Goal: Task Accomplishment & Management: Manage account settings

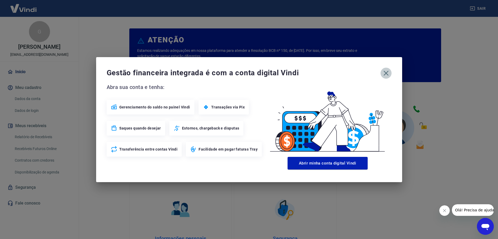
click at [390, 75] on icon "button" at bounding box center [386, 73] width 8 height 8
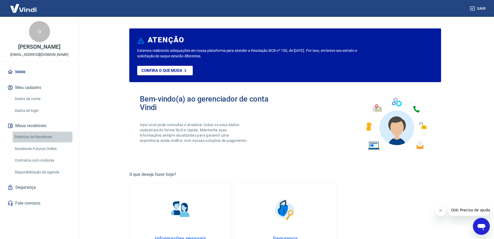
click at [52, 136] on link "Relatório de Recebíveis" at bounding box center [43, 137] width 60 height 11
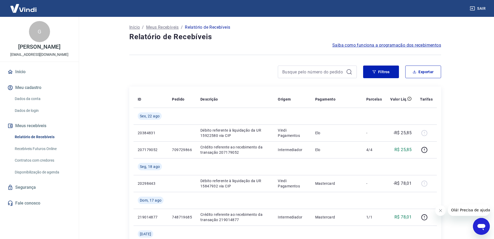
click at [55, 150] on link "Recebíveis Futuros Online" at bounding box center [43, 149] width 60 height 11
click at [43, 103] on link "Dados da conta" at bounding box center [43, 99] width 60 height 11
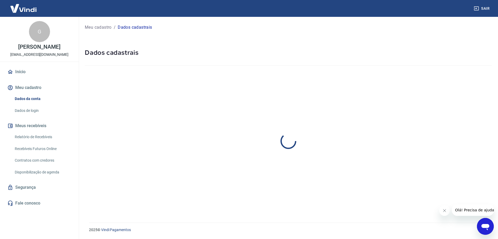
select select "SP"
select select "business"
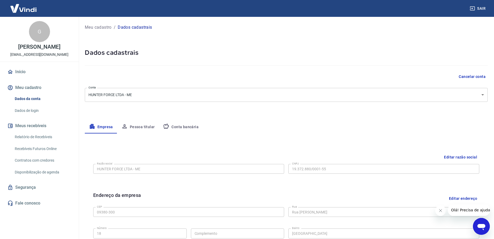
click at [55, 151] on link "Recebíveis Futuros Online" at bounding box center [43, 149] width 60 height 11
click at [37, 83] on button "Meu cadastro" at bounding box center [39, 88] width 66 height 12
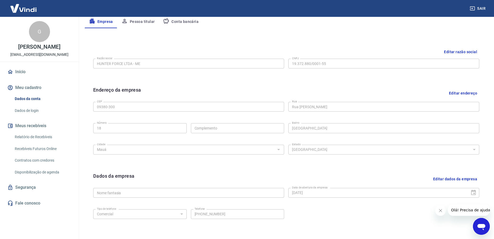
scroll to position [141, 0]
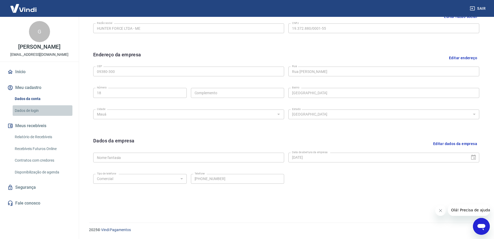
click at [39, 111] on link "Dados de login" at bounding box center [43, 110] width 60 height 11
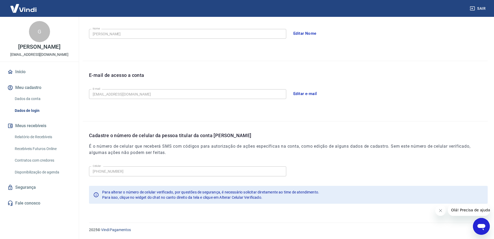
click at [56, 139] on link "Relatório de Recebíveis" at bounding box center [43, 137] width 60 height 11
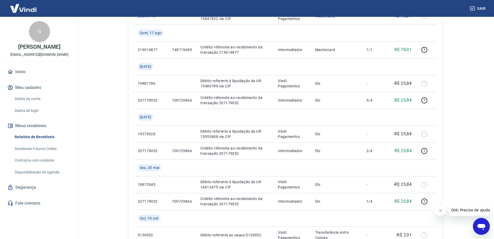
scroll to position [158, 0]
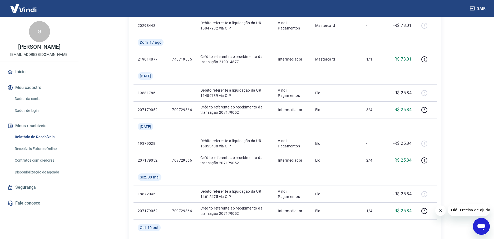
click at [37, 202] on link "Fale conosco" at bounding box center [39, 204] width 66 height 12
